Goal: Download file/media

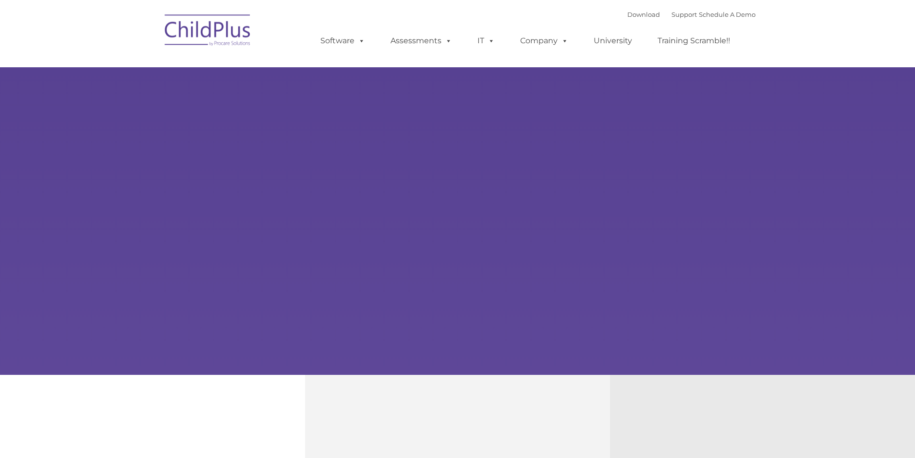
select select "MEDIUM"
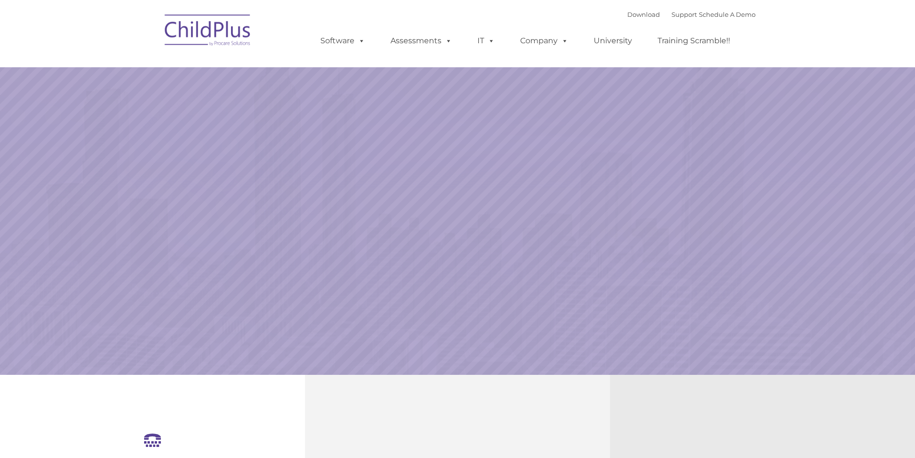
select select "MEDIUM"
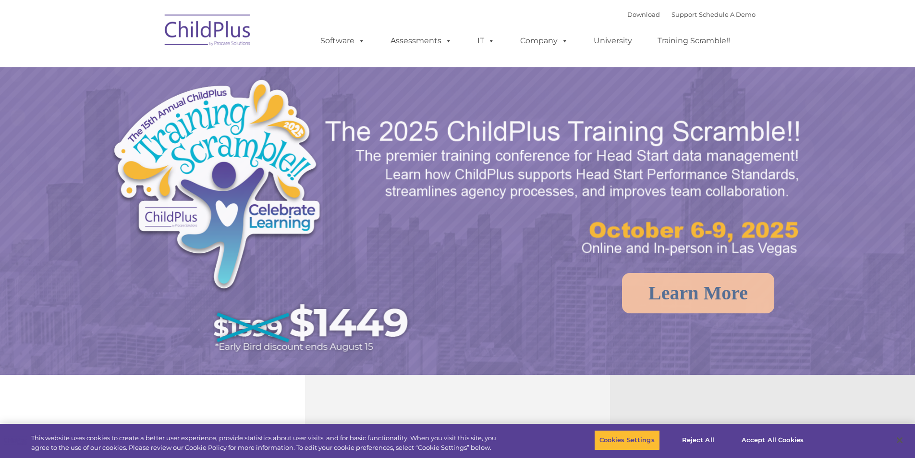
select select "MEDIUM"
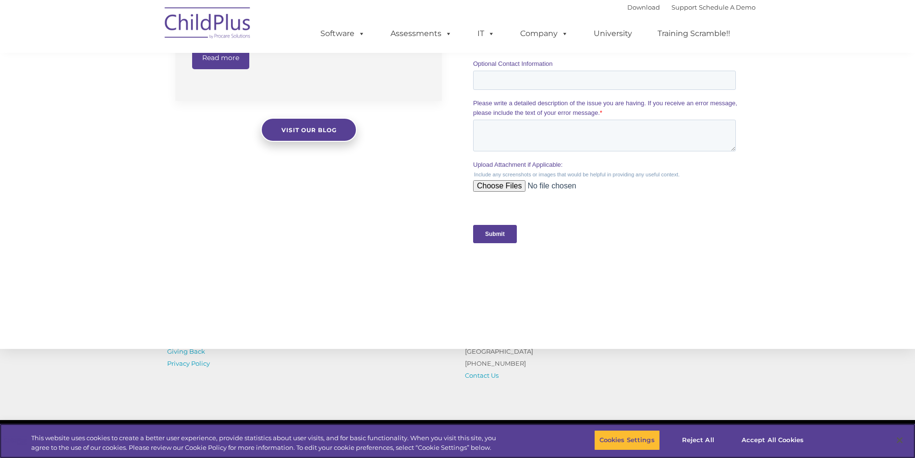
scroll to position [923, 0]
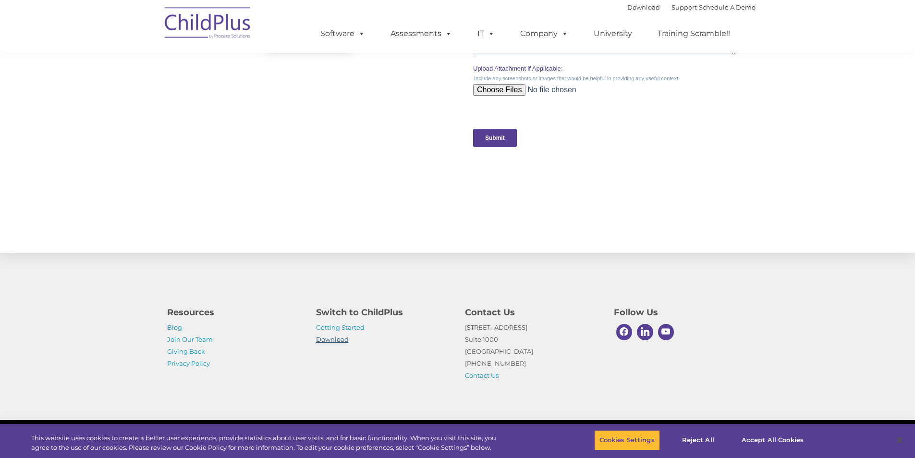
click at [332, 340] on link "Download" at bounding box center [332, 339] width 33 height 8
